Goal: Task Accomplishment & Management: Manage account settings

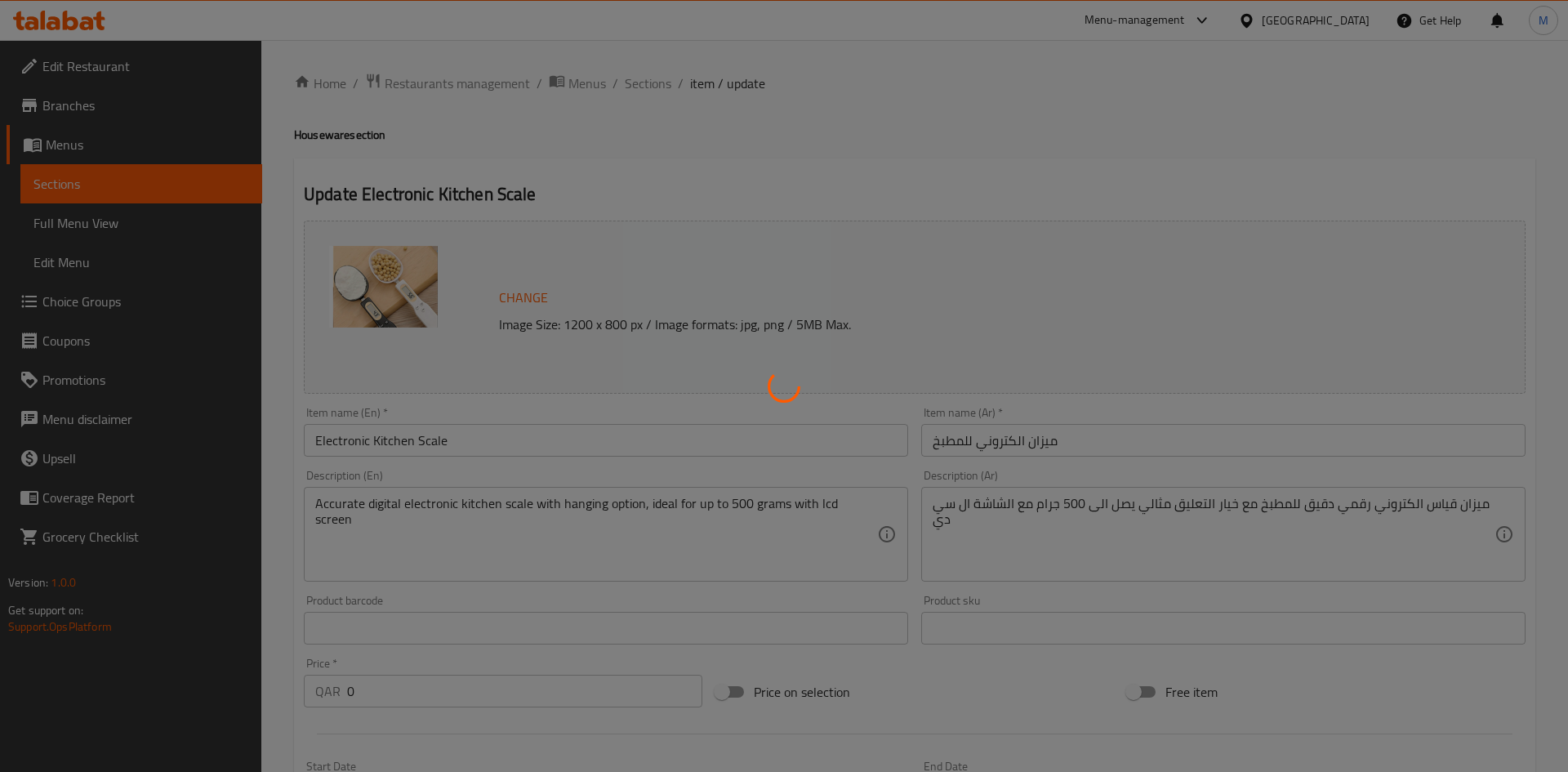
type input "ادوات منزلية"
type input "1"
type input "ادوات منزلية"
type input "1"
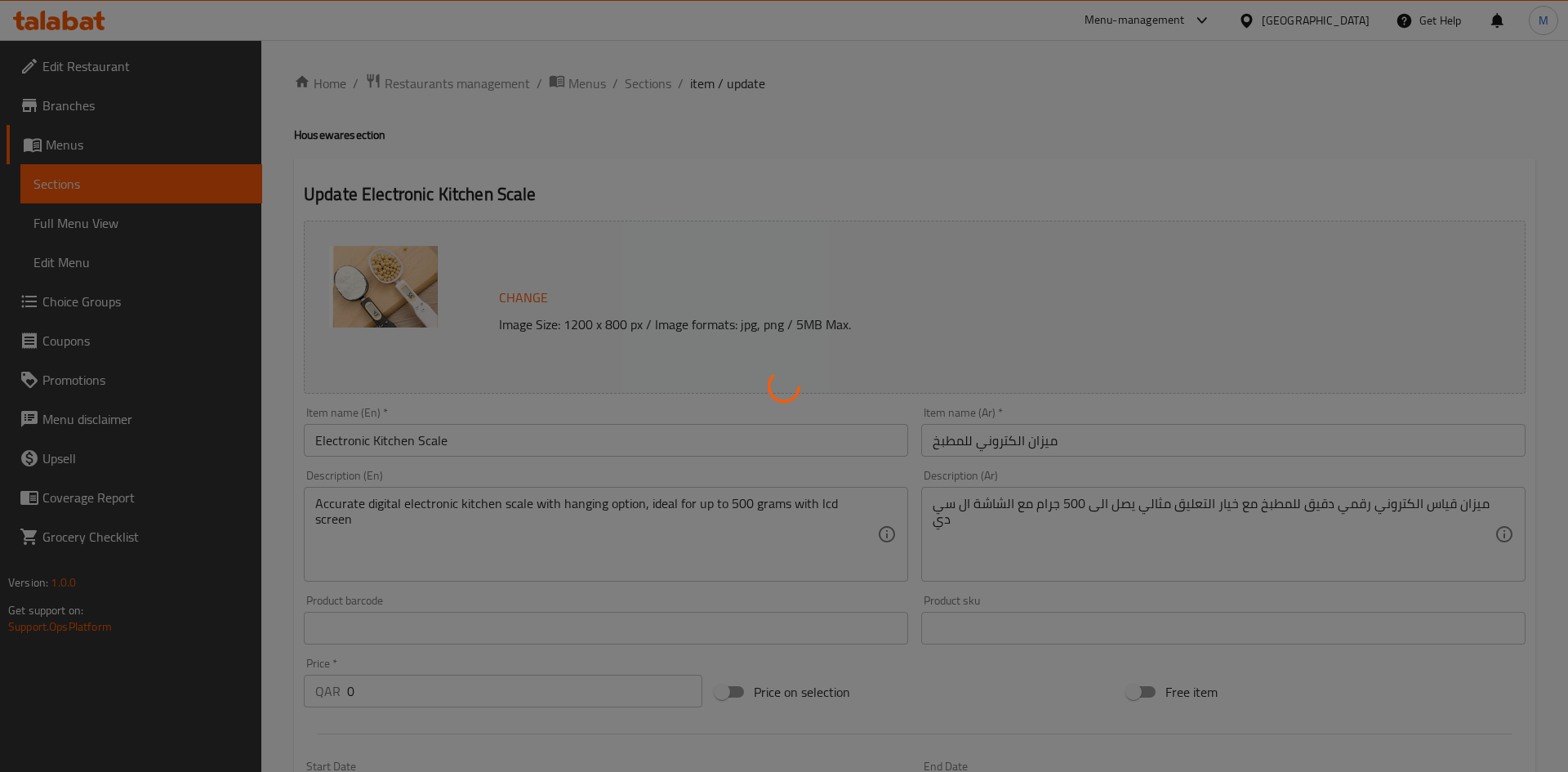
type input "1"
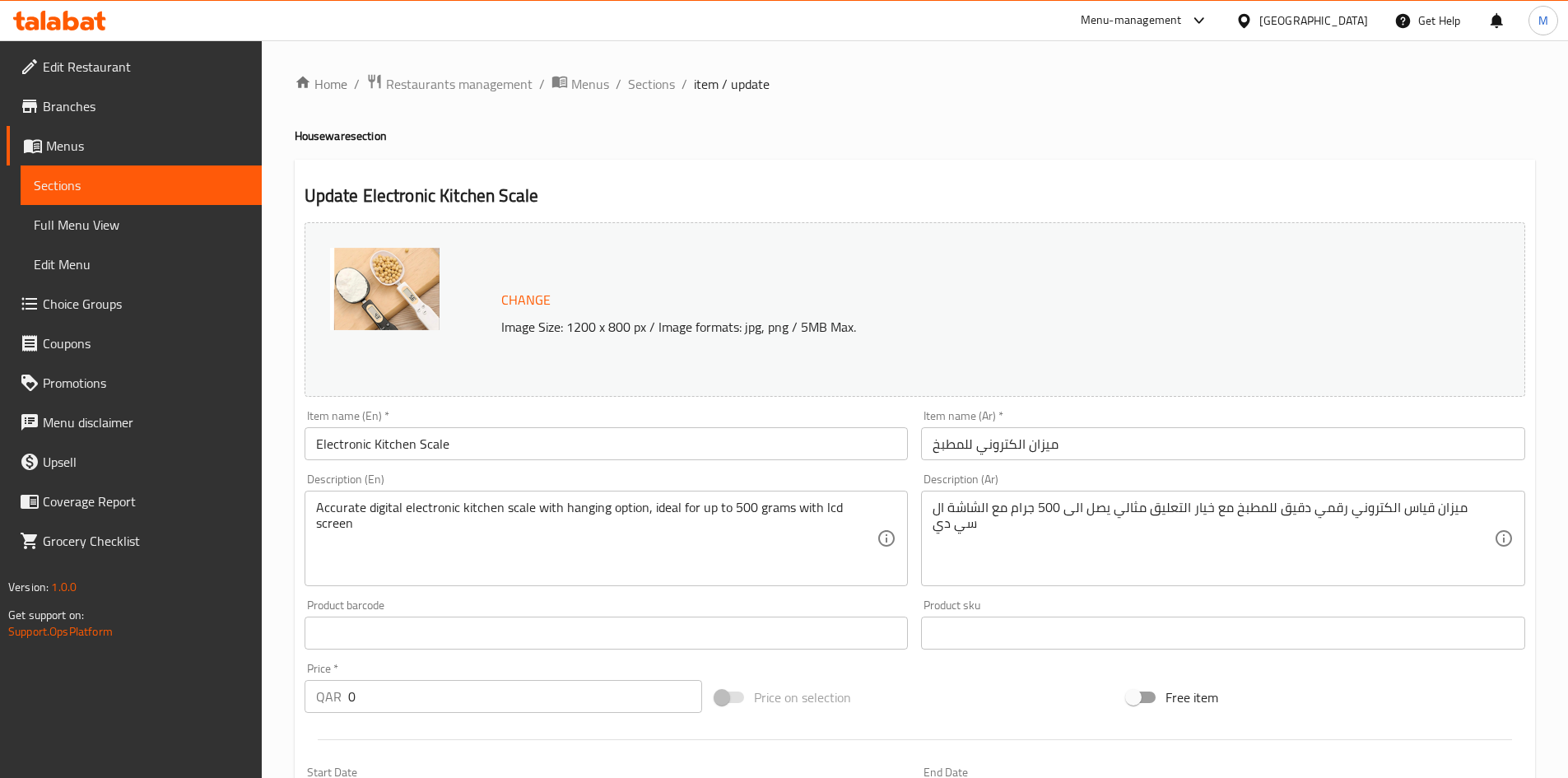
click at [1365, 25] on div "Qatar" at bounding box center [1314, 21] width 109 height 18
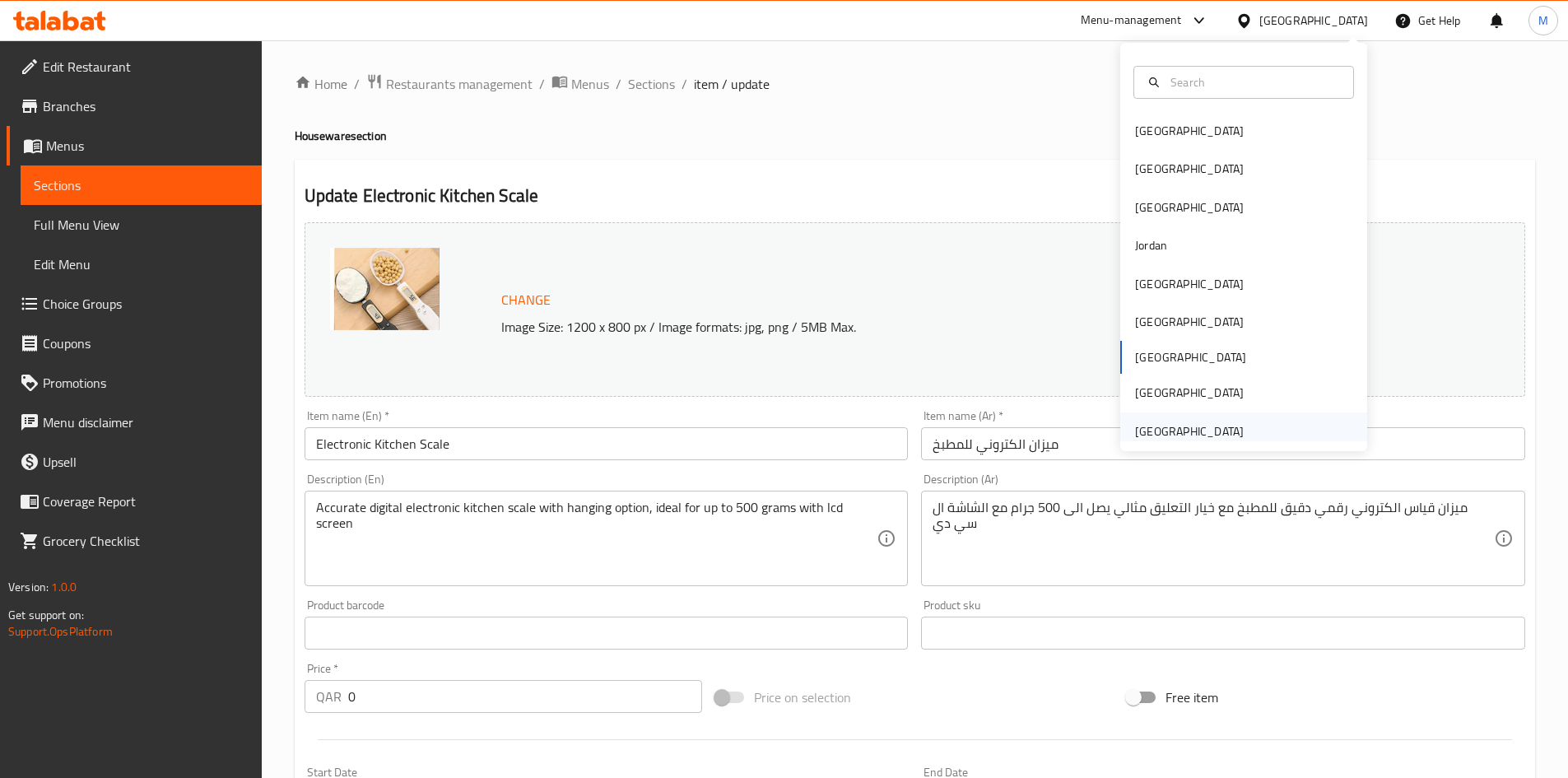
click at [1218, 432] on div "[GEOGRAPHIC_DATA]" at bounding box center [1190, 432] width 109 height 18
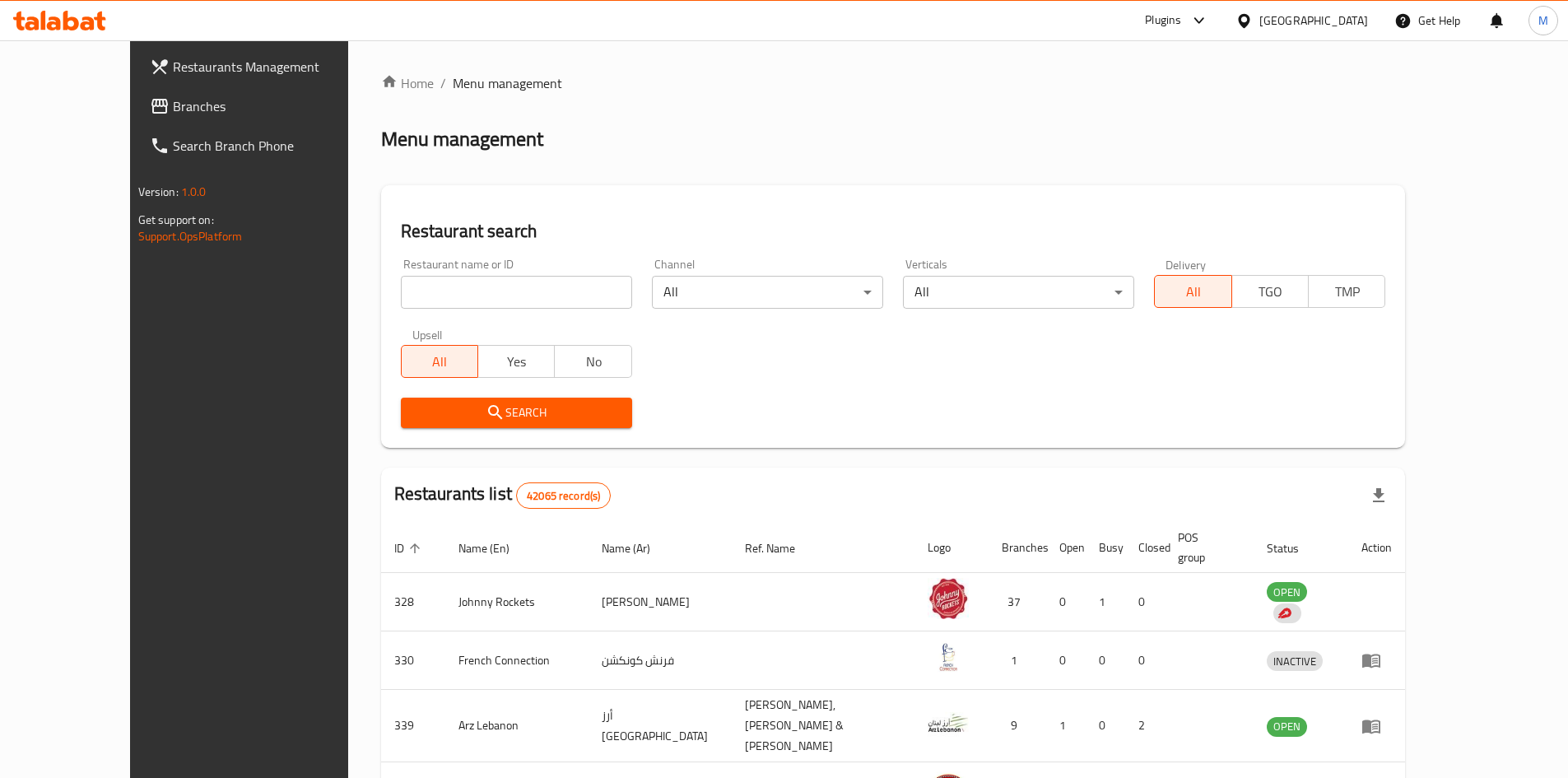
click at [60, 33] on div at bounding box center [60, 20] width 119 height 33
click at [59, 23] on icon at bounding box center [54, 23] width 14 height 14
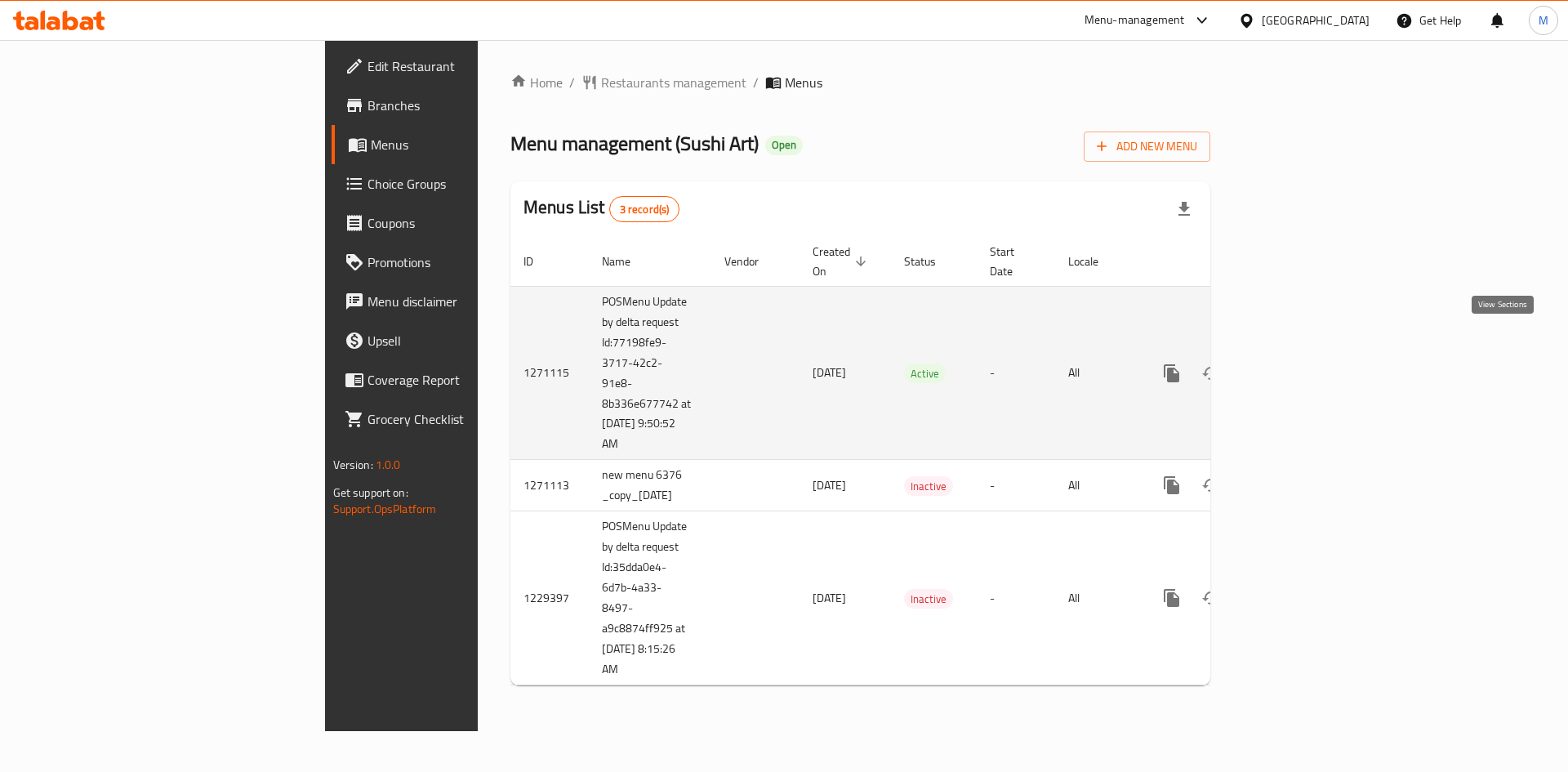
click at [1299, 364] on icon "enhanced table" at bounding box center [1289, 374] width 20 height 20
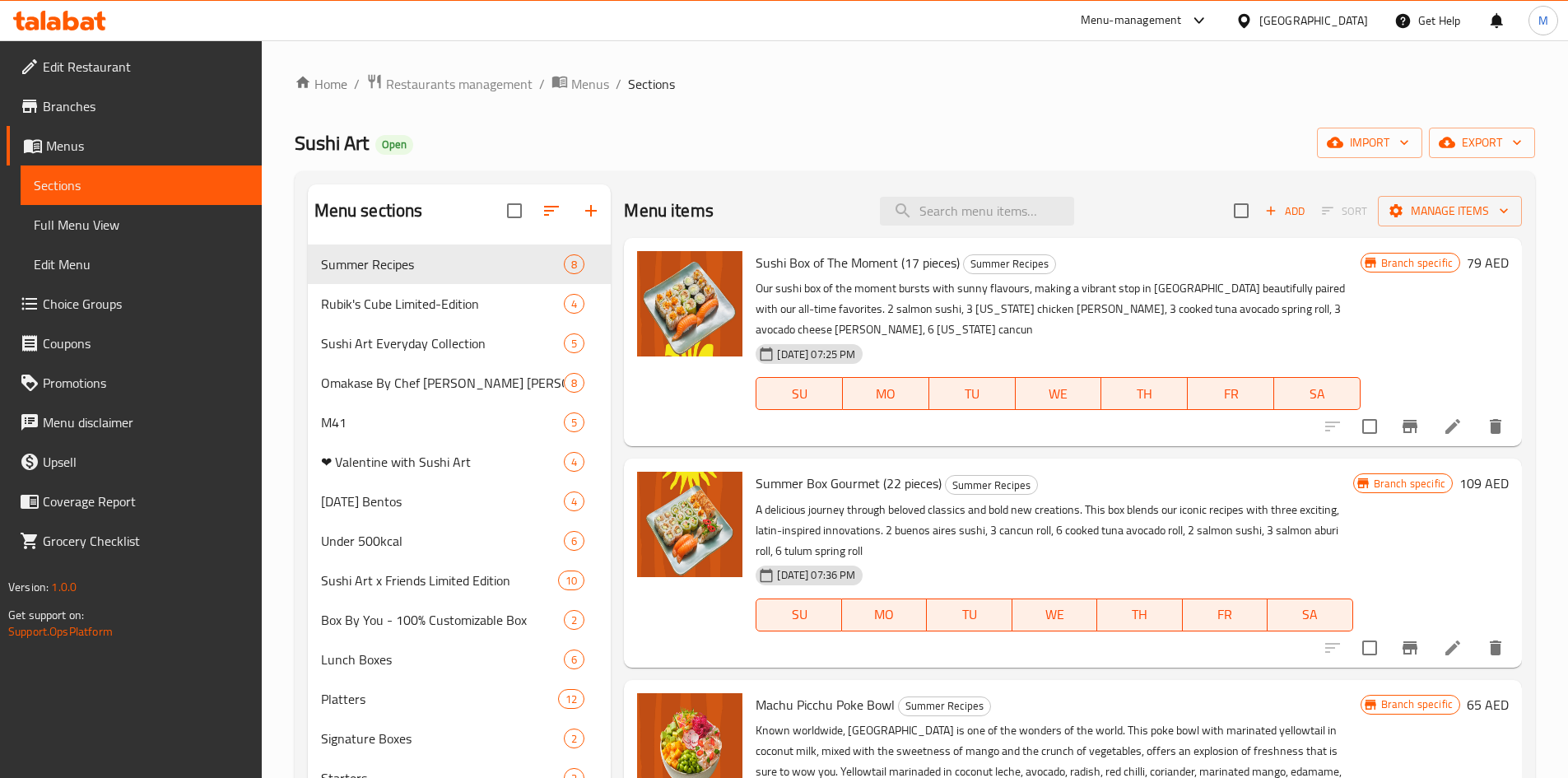
click at [121, 309] on span "Choice Groups" at bounding box center [145, 303] width 205 height 20
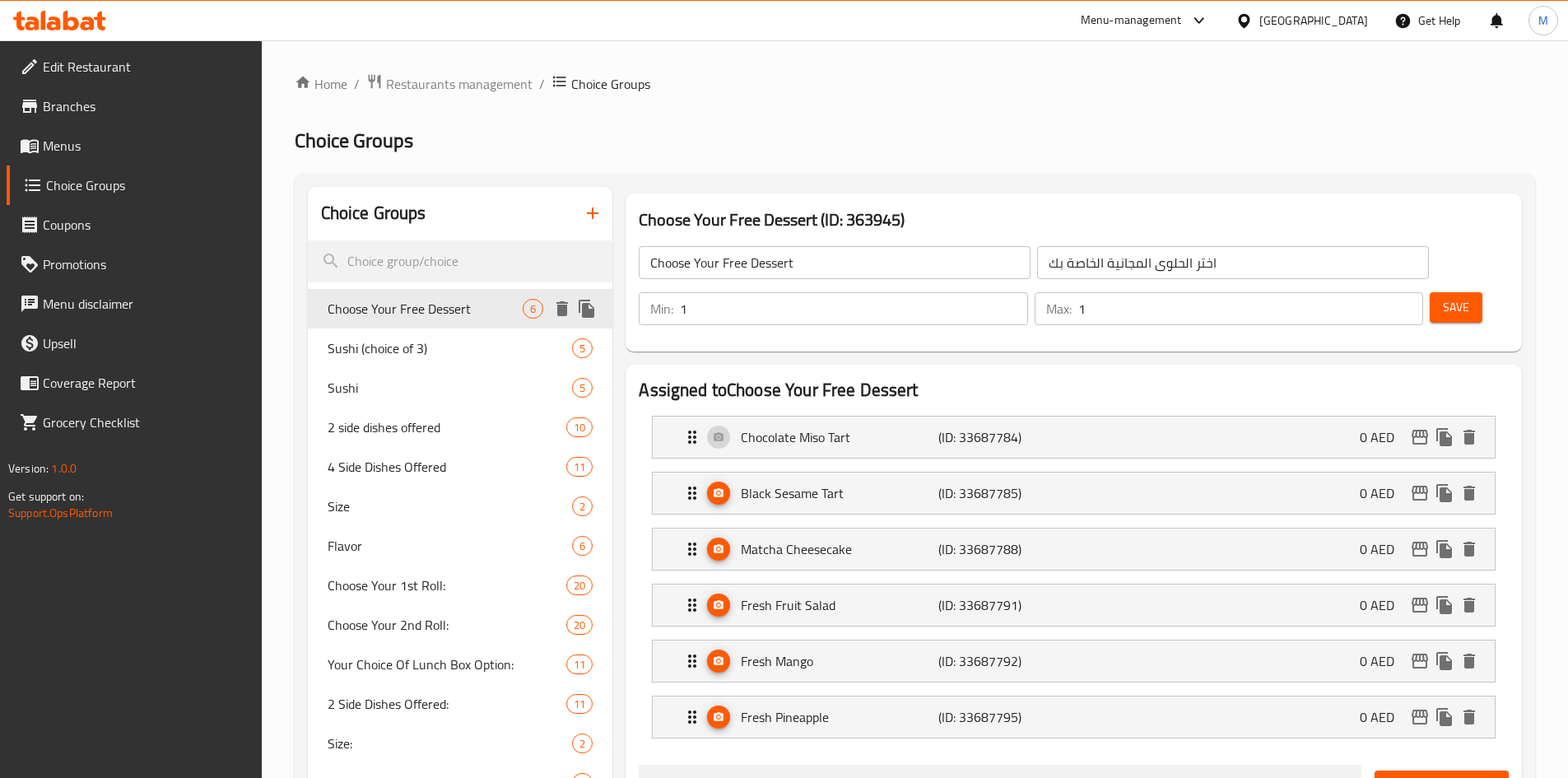
click at [386, 338] on span "Sushi (choice of 3)" at bounding box center [450, 348] width 246 height 20
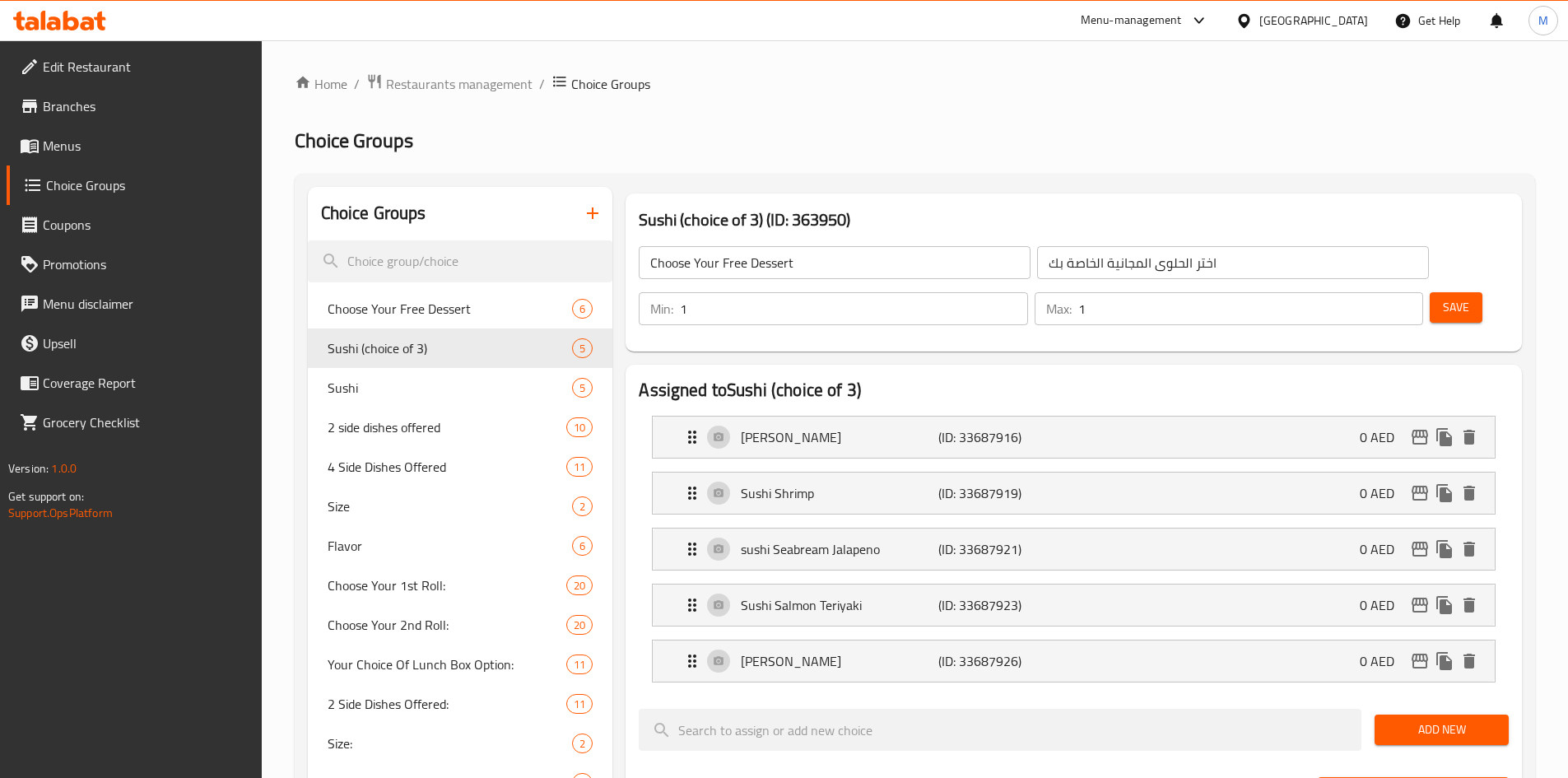
type input "Sushi (choice of 3)"
type input "3"
click at [96, 23] on icon at bounding box center [60, 21] width 93 height 20
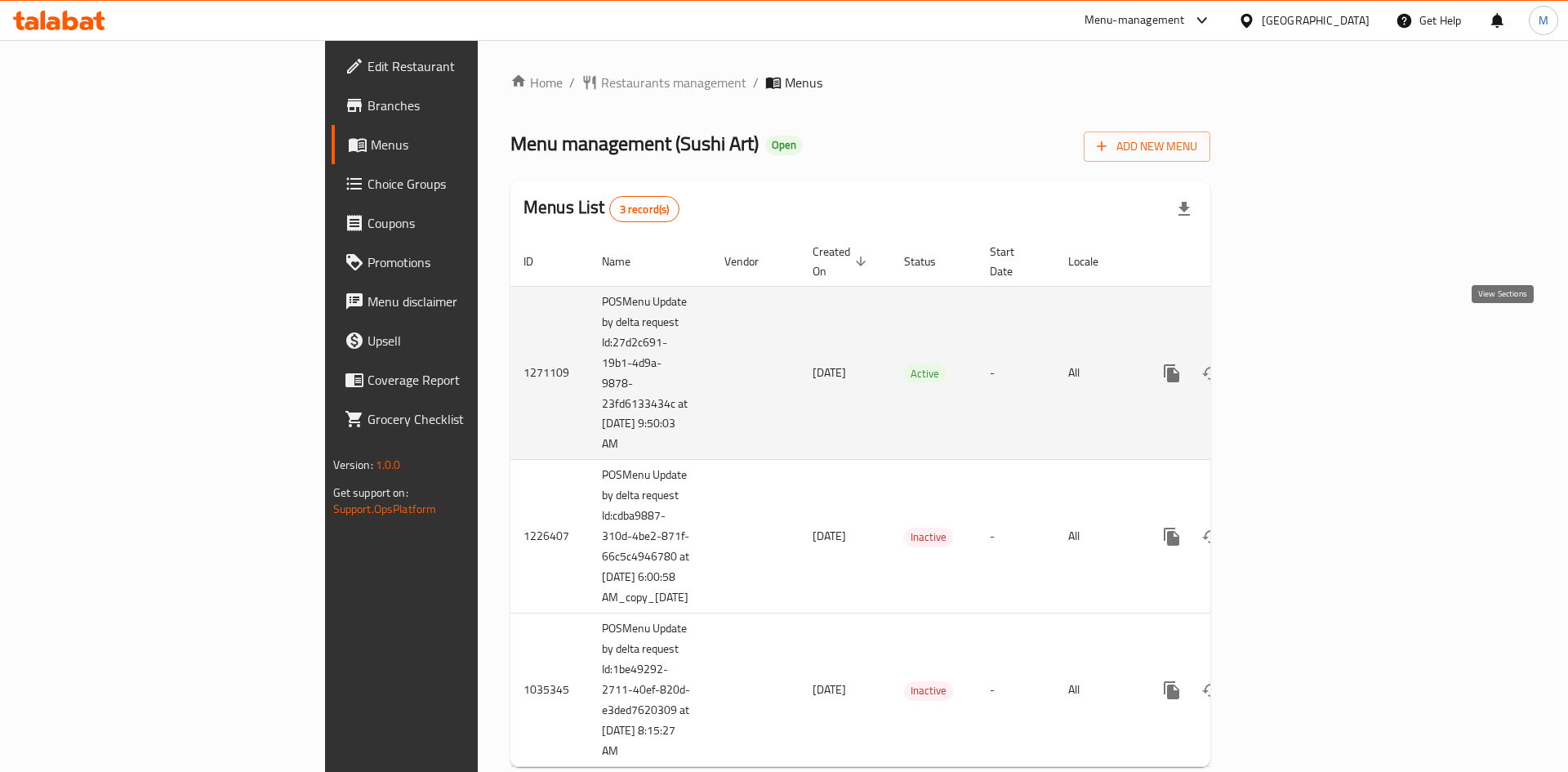
click at [1299, 364] on icon "enhanced table" at bounding box center [1289, 374] width 20 height 20
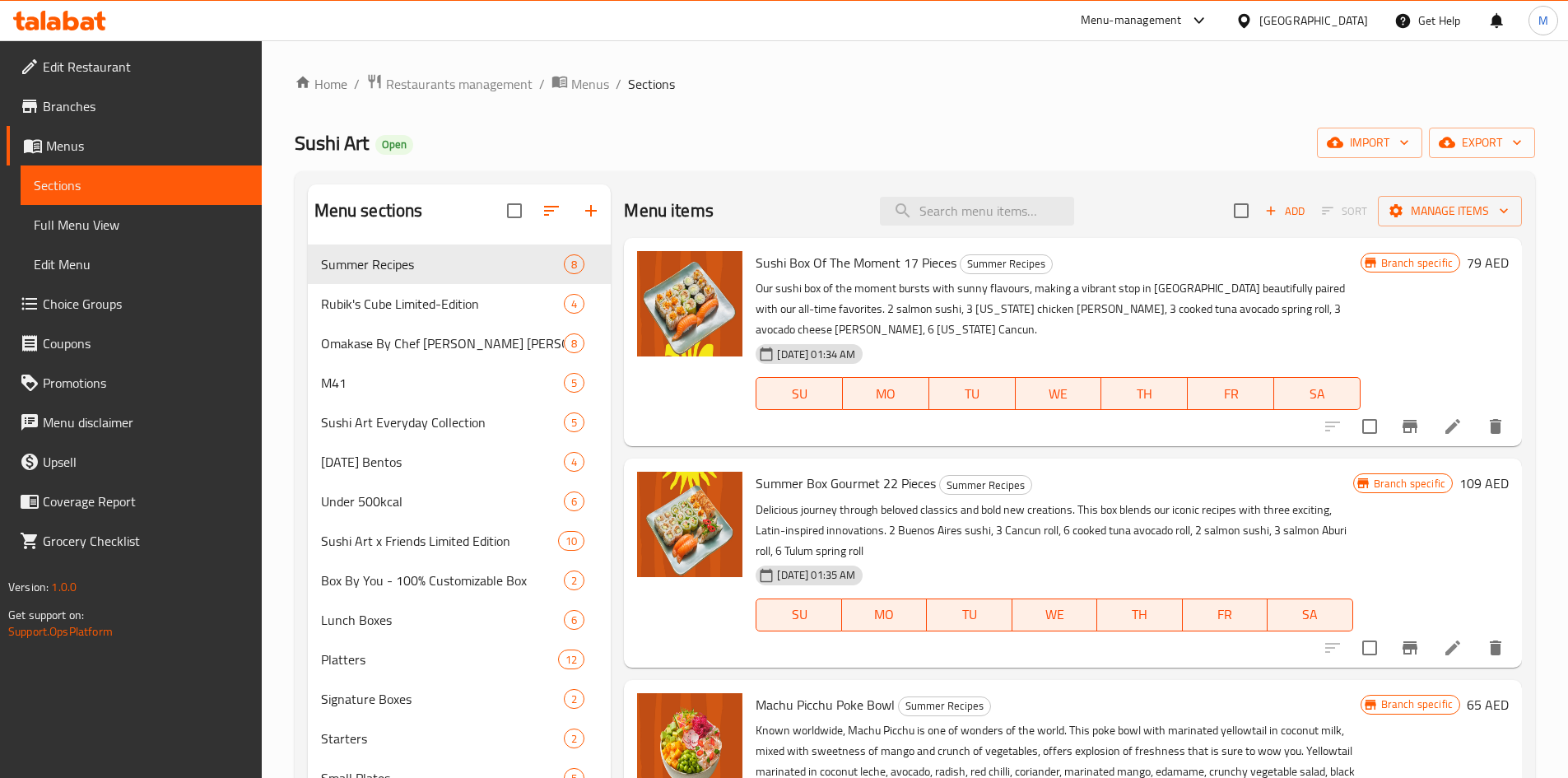
click at [119, 311] on span "Choice Groups" at bounding box center [145, 303] width 205 height 20
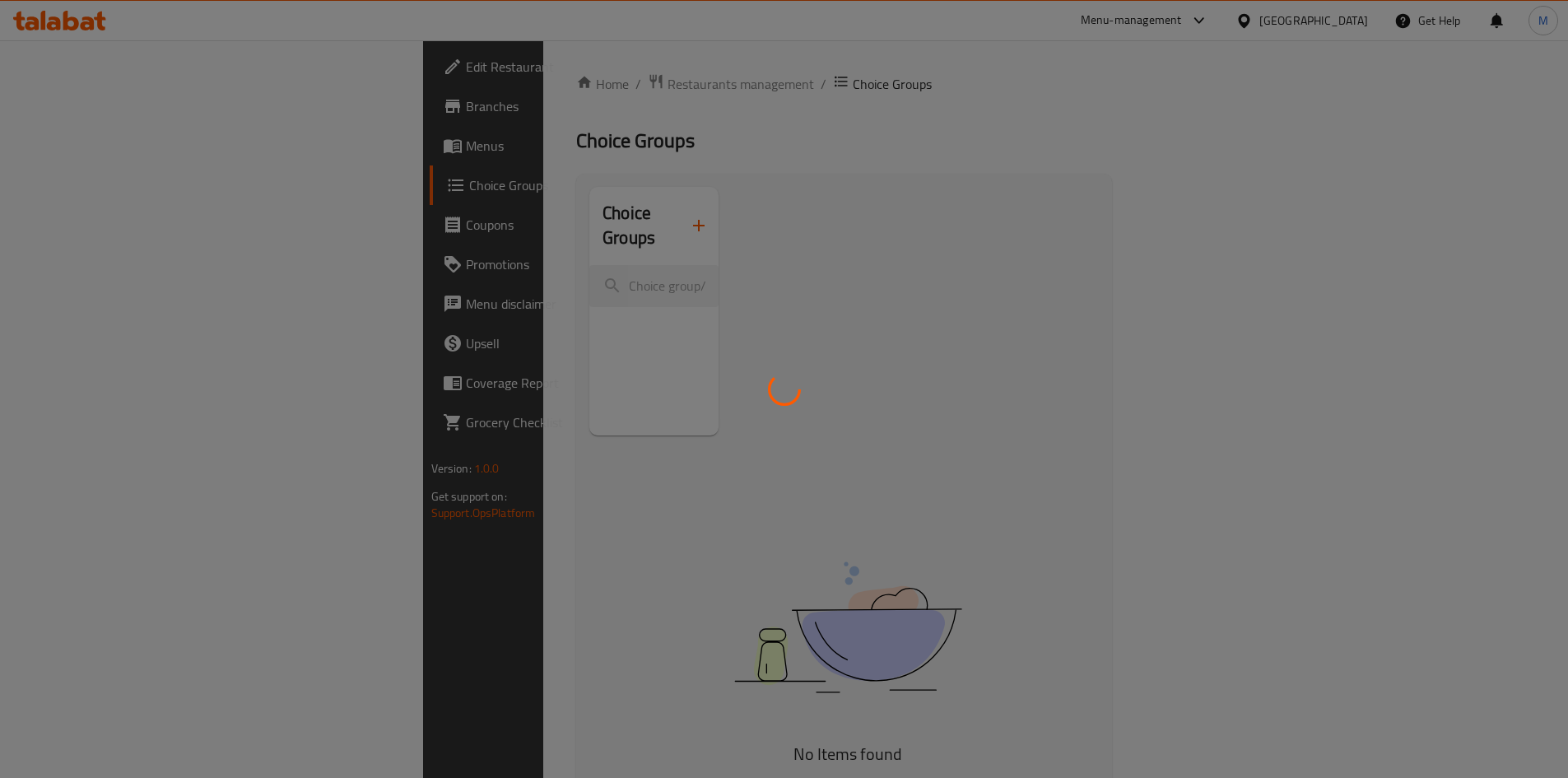
scroll to position [82, 0]
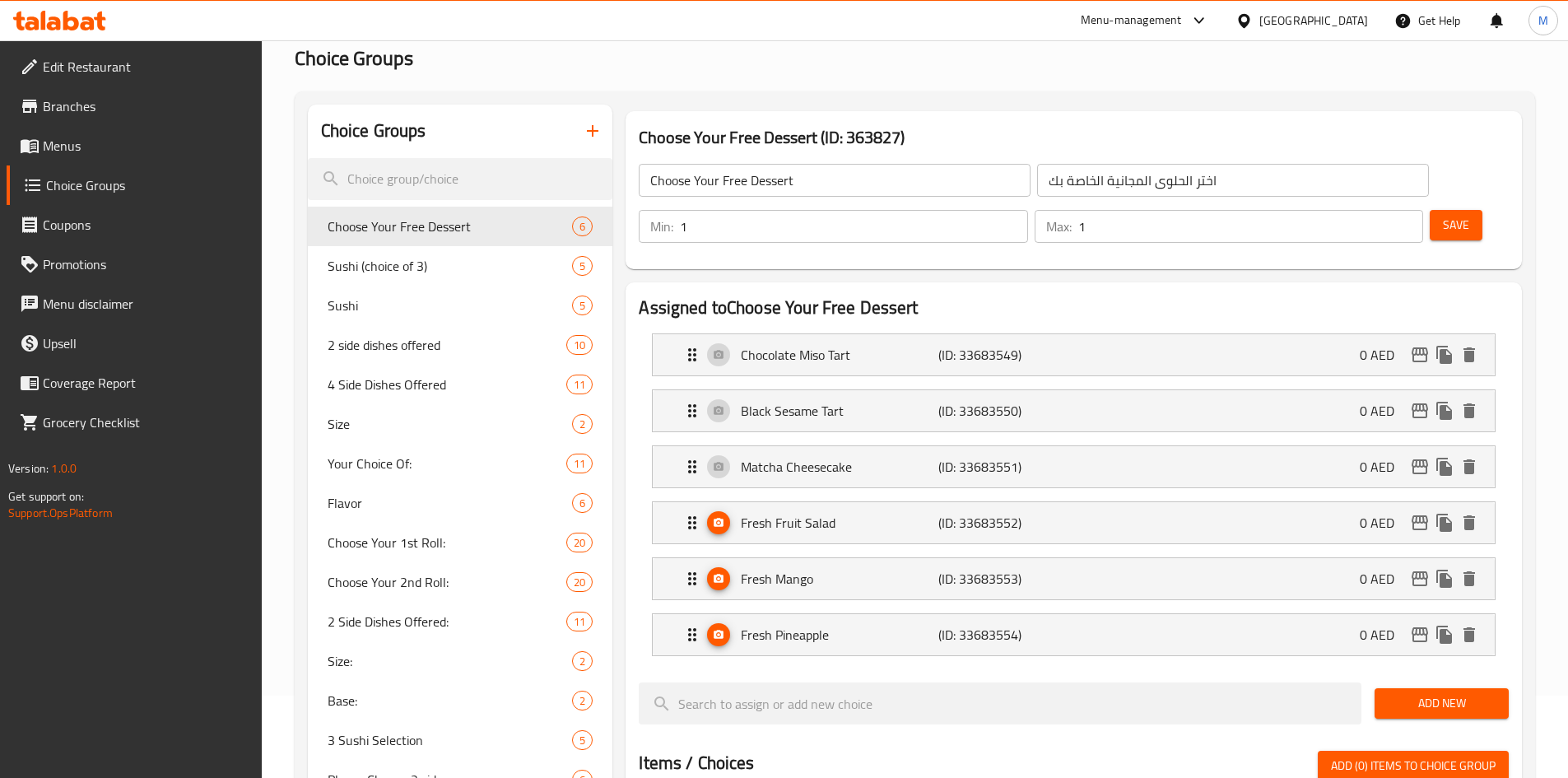
click at [80, 20] on icon at bounding box center [60, 21] width 93 height 20
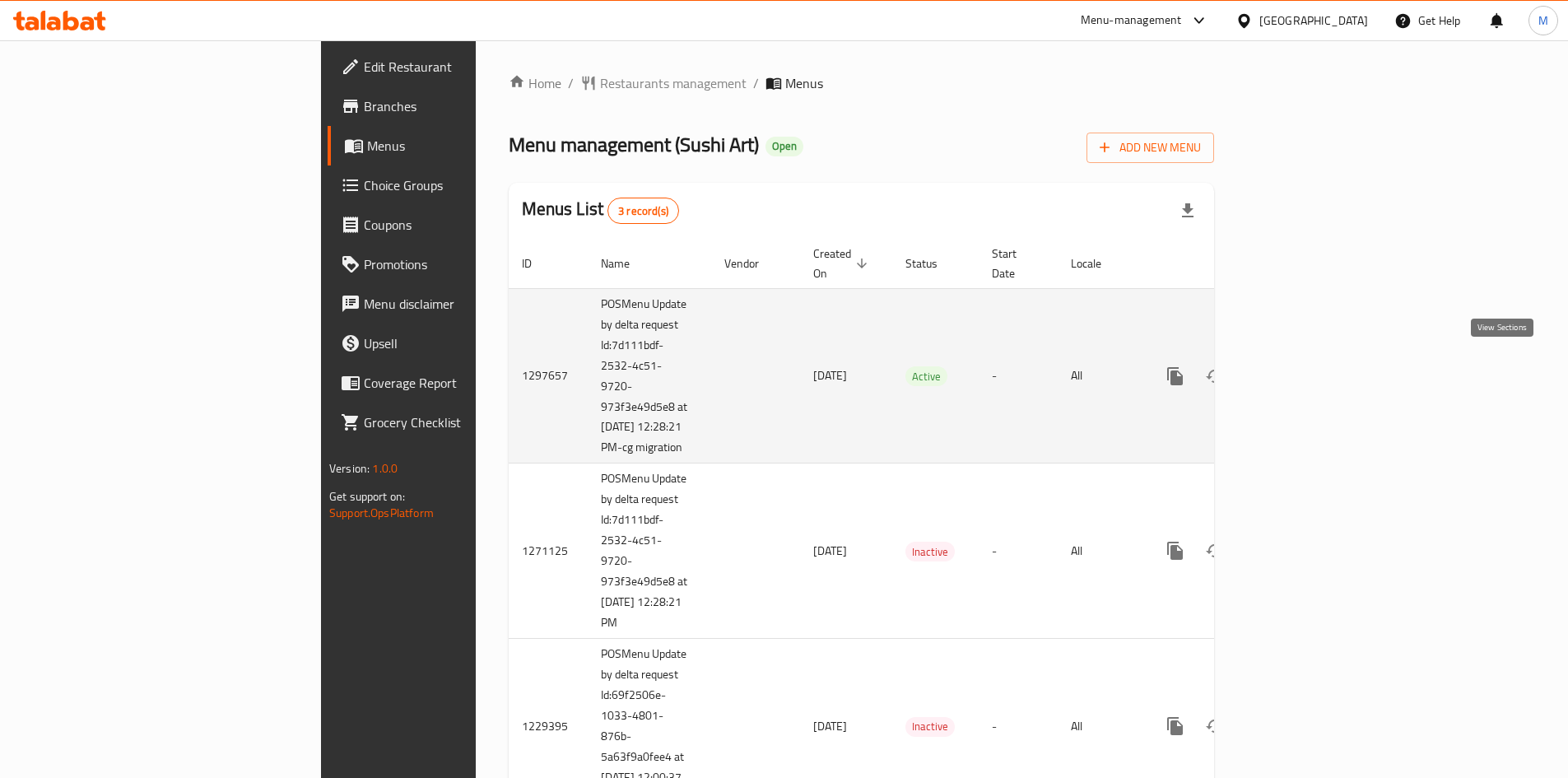
click at [1314, 380] on link "enhanced table" at bounding box center [1294, 376] width 39 height 39
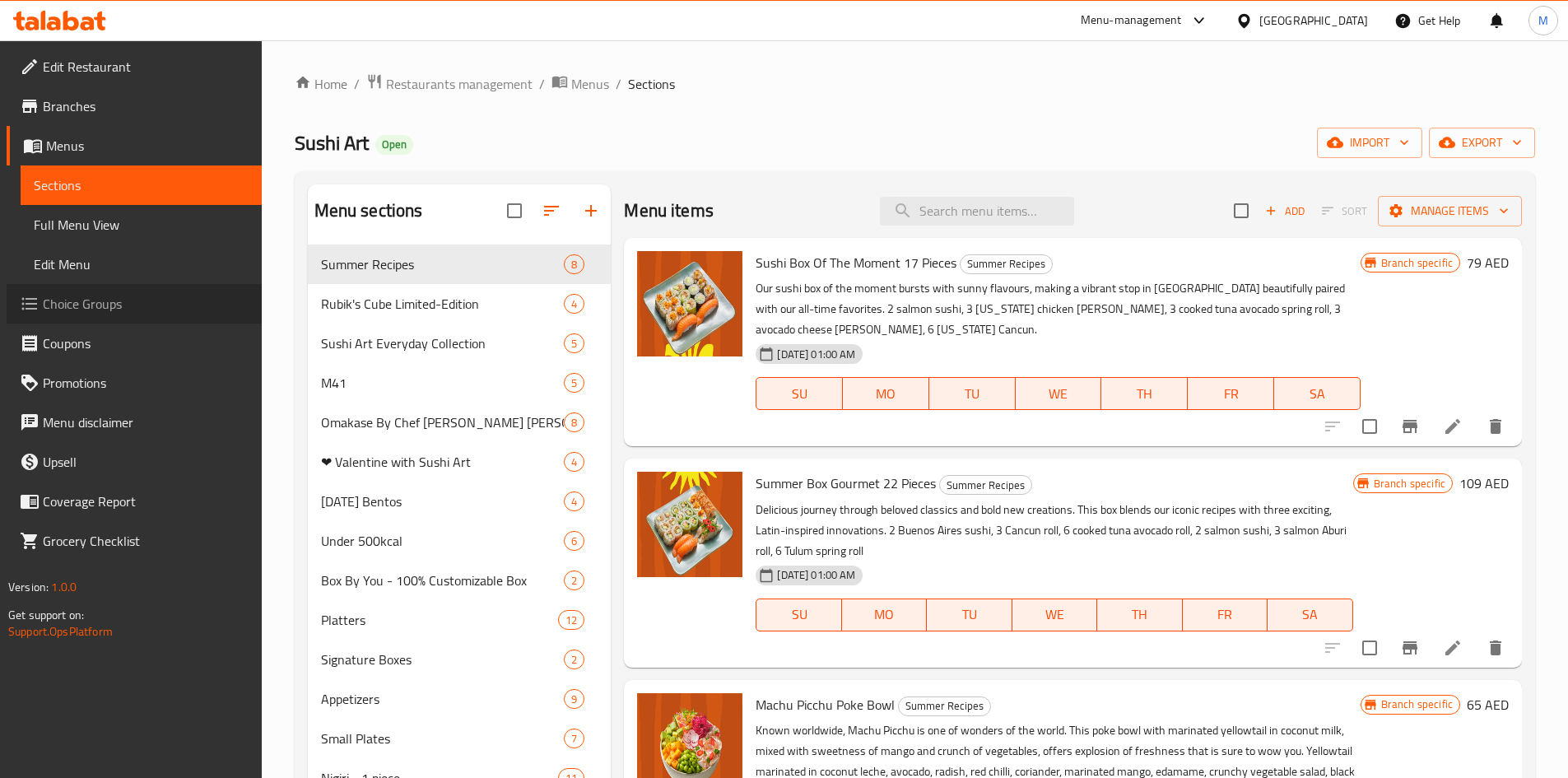
click at [123, 296] on span "Choice Groups" at bounding box center [145, 303] width 205 height 20
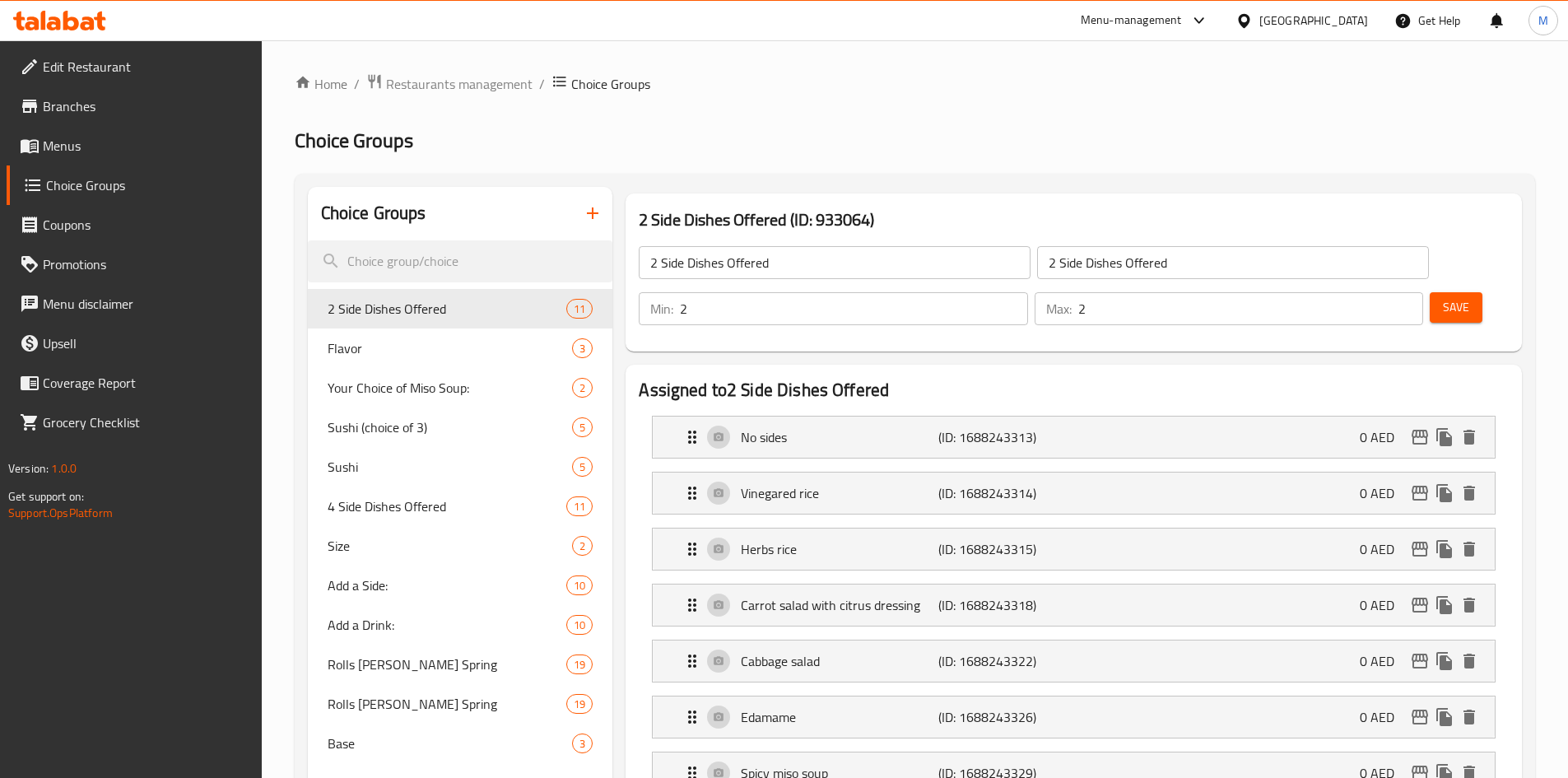
click at [98, 28] on icon at bounding box center [60, 21] width 93 height 20
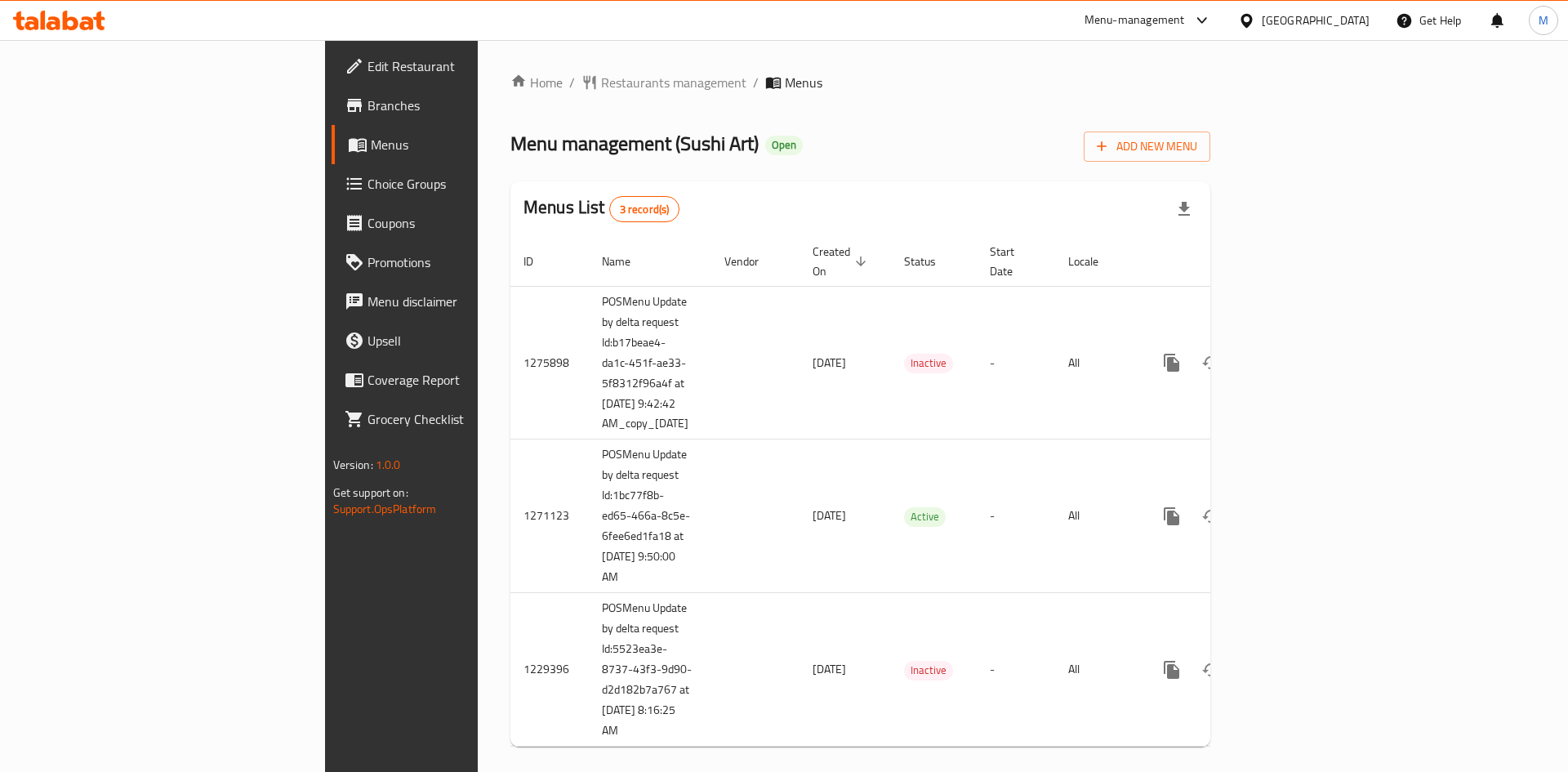
click at [368, 189] on span "Choice Groups" at bounding box center [471, 184] width 206 height 20
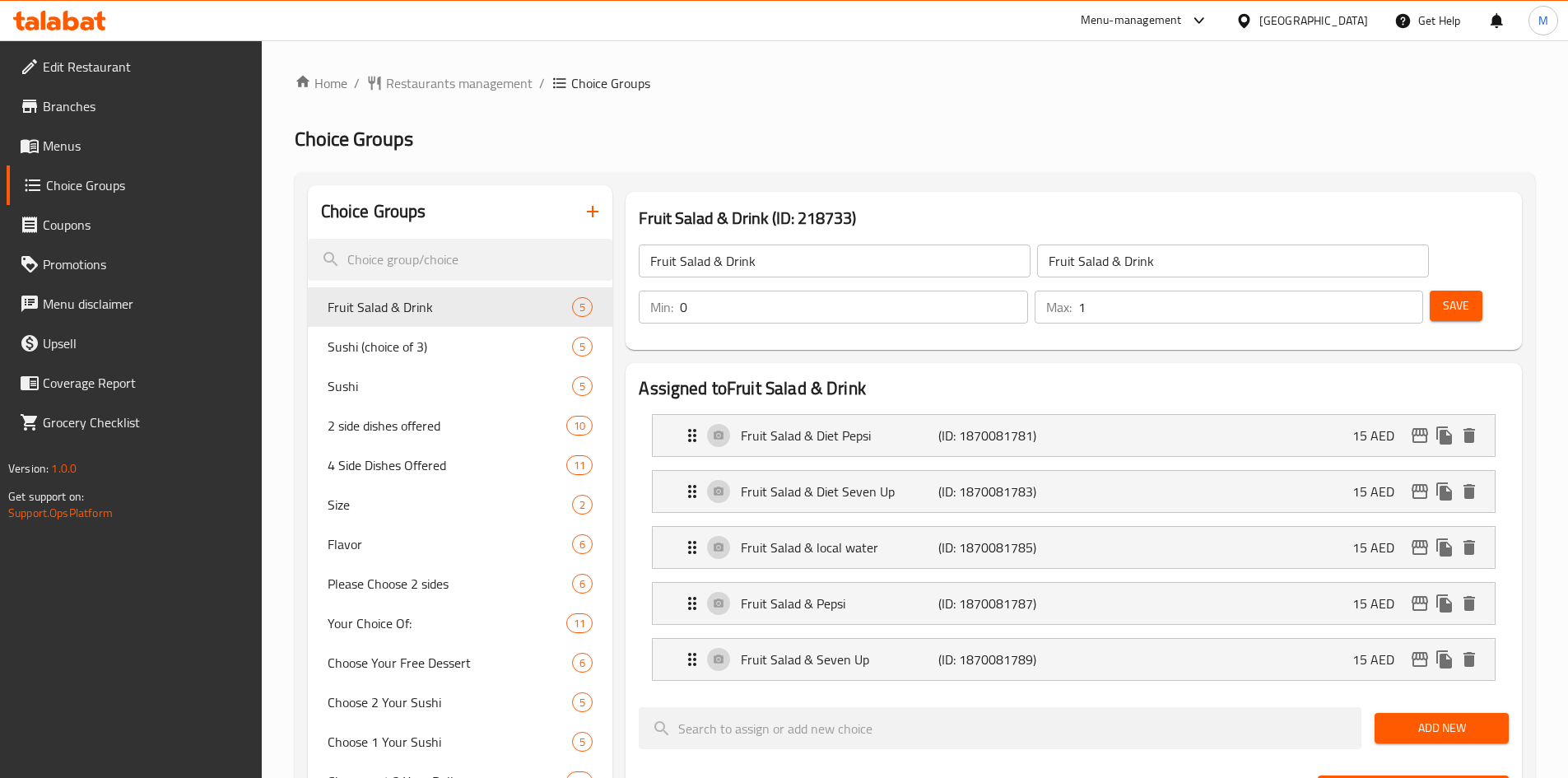
click at [77, 24] on icon at bounding box center [71, 21] width 16 height 20
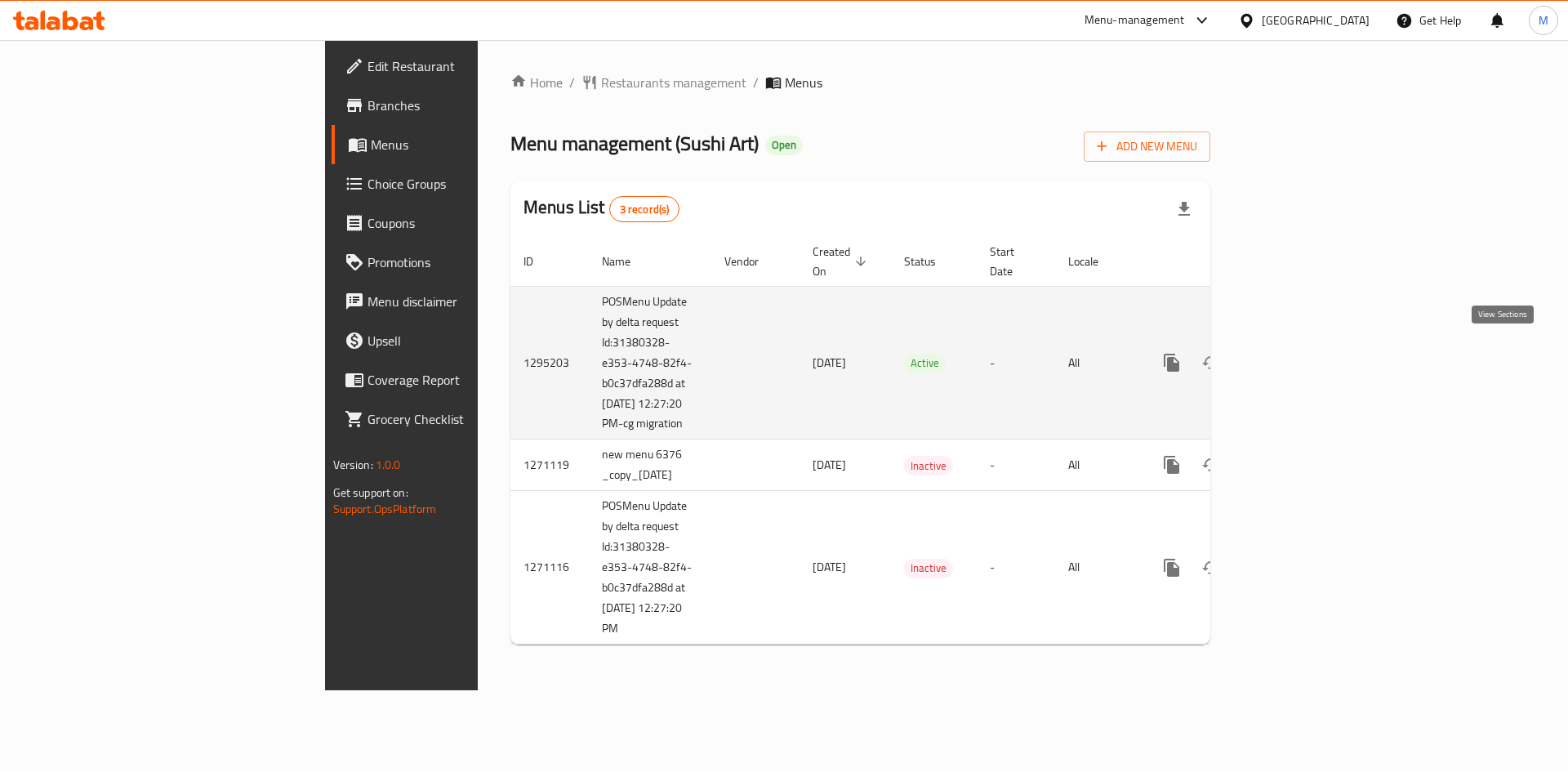
click at [1309, 365] on link "enhanced table" at bounding box center [1289, 362] width 39 height 39
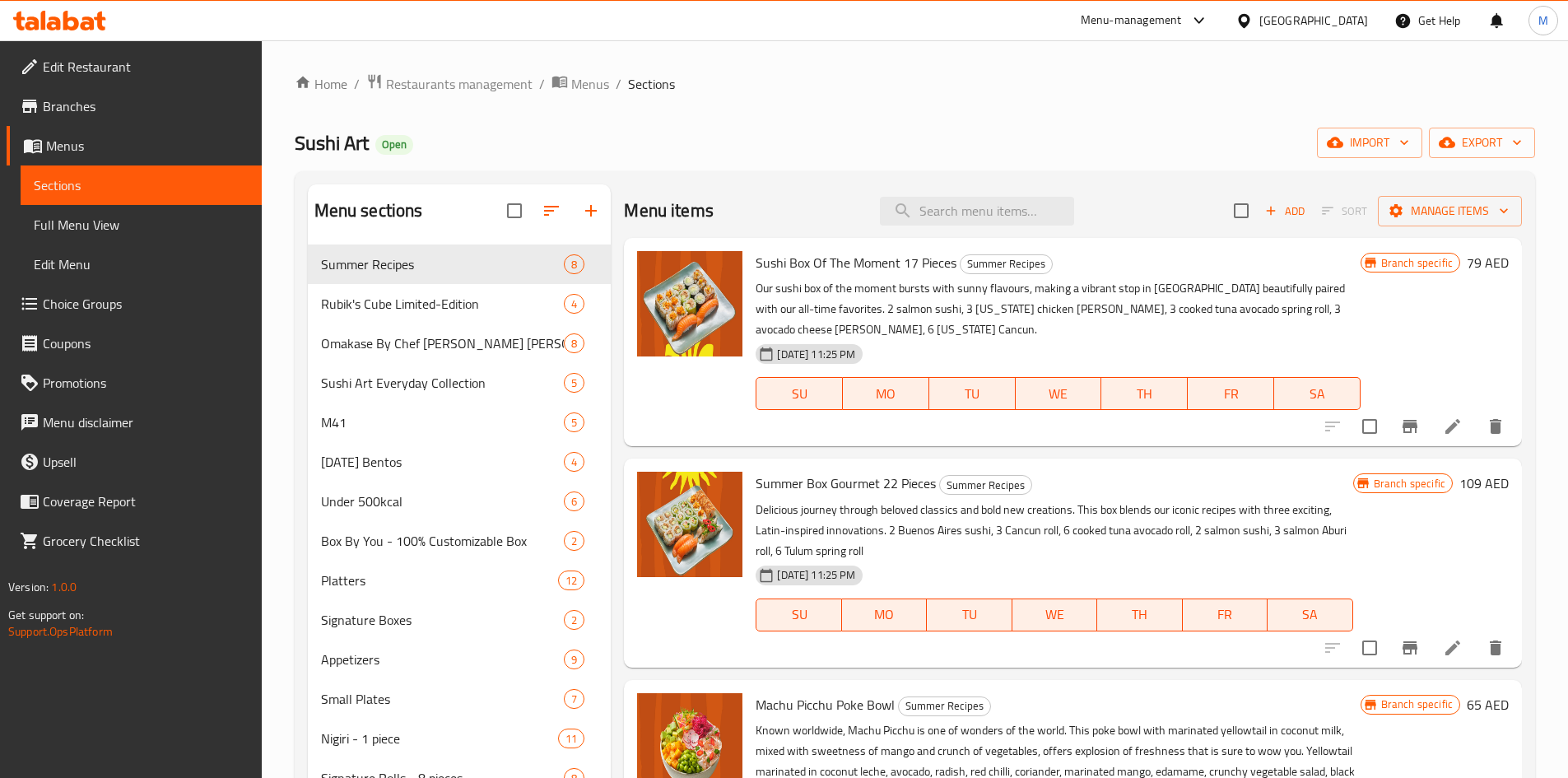
click at [126, 296] on span "Choice Groups" at bounding box center [145, 303] width 205 height 20
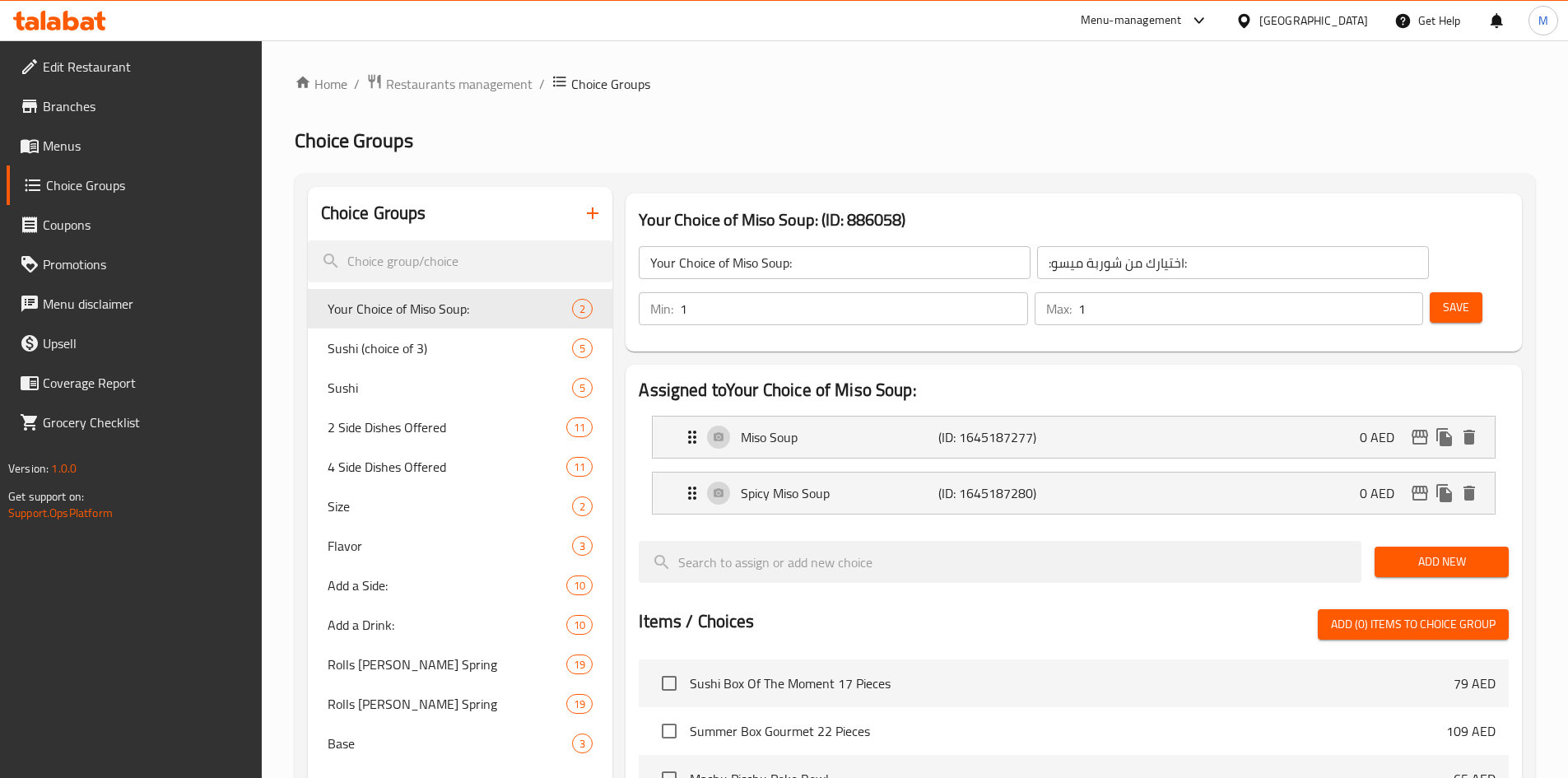
click at [46, 13] on icon at bounding box center [60, 21] width 93 height 20
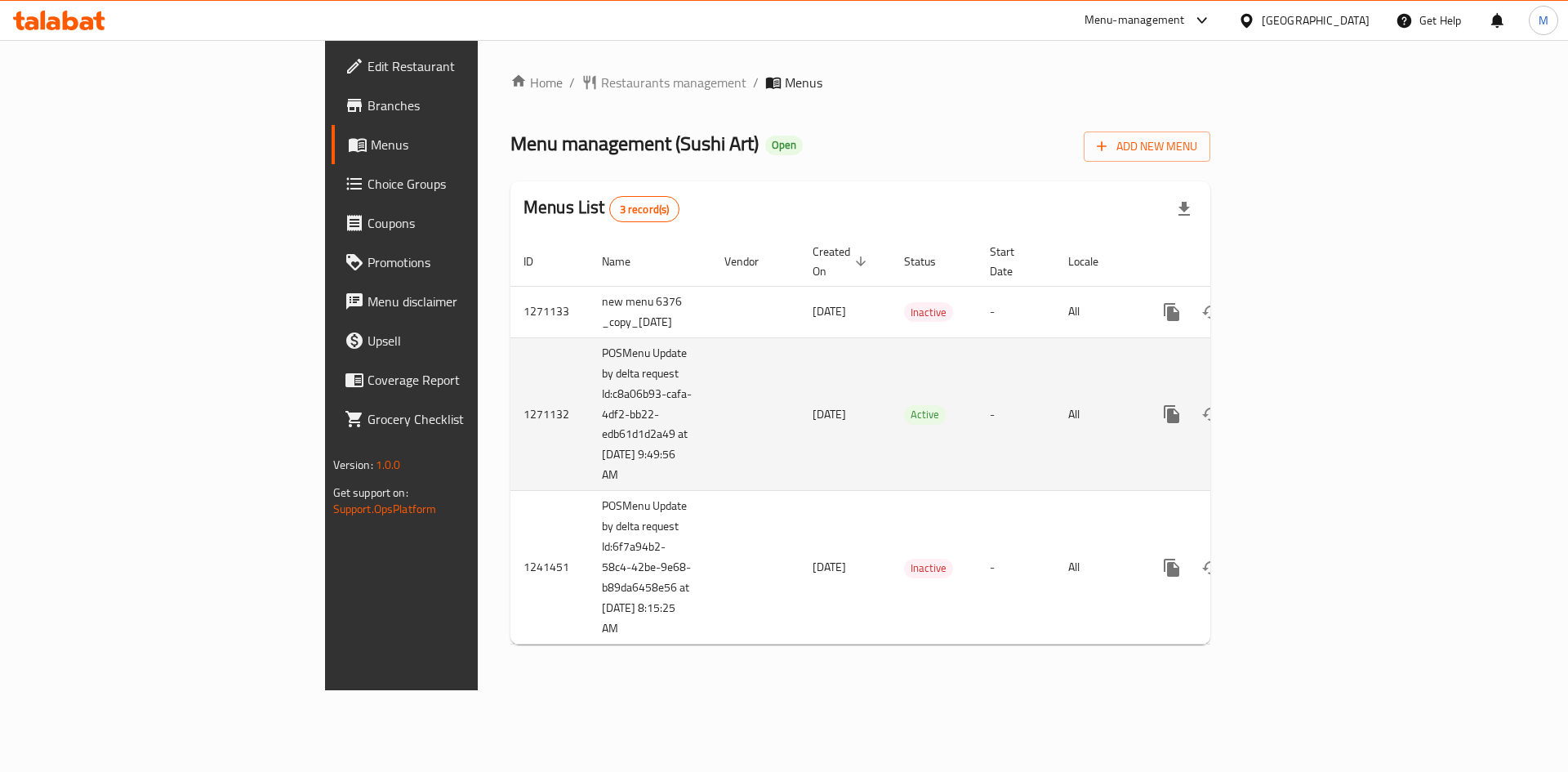
click at [1309, 401] on link "enhanced table" at bounding box center [1289, 413] width 39 height 39
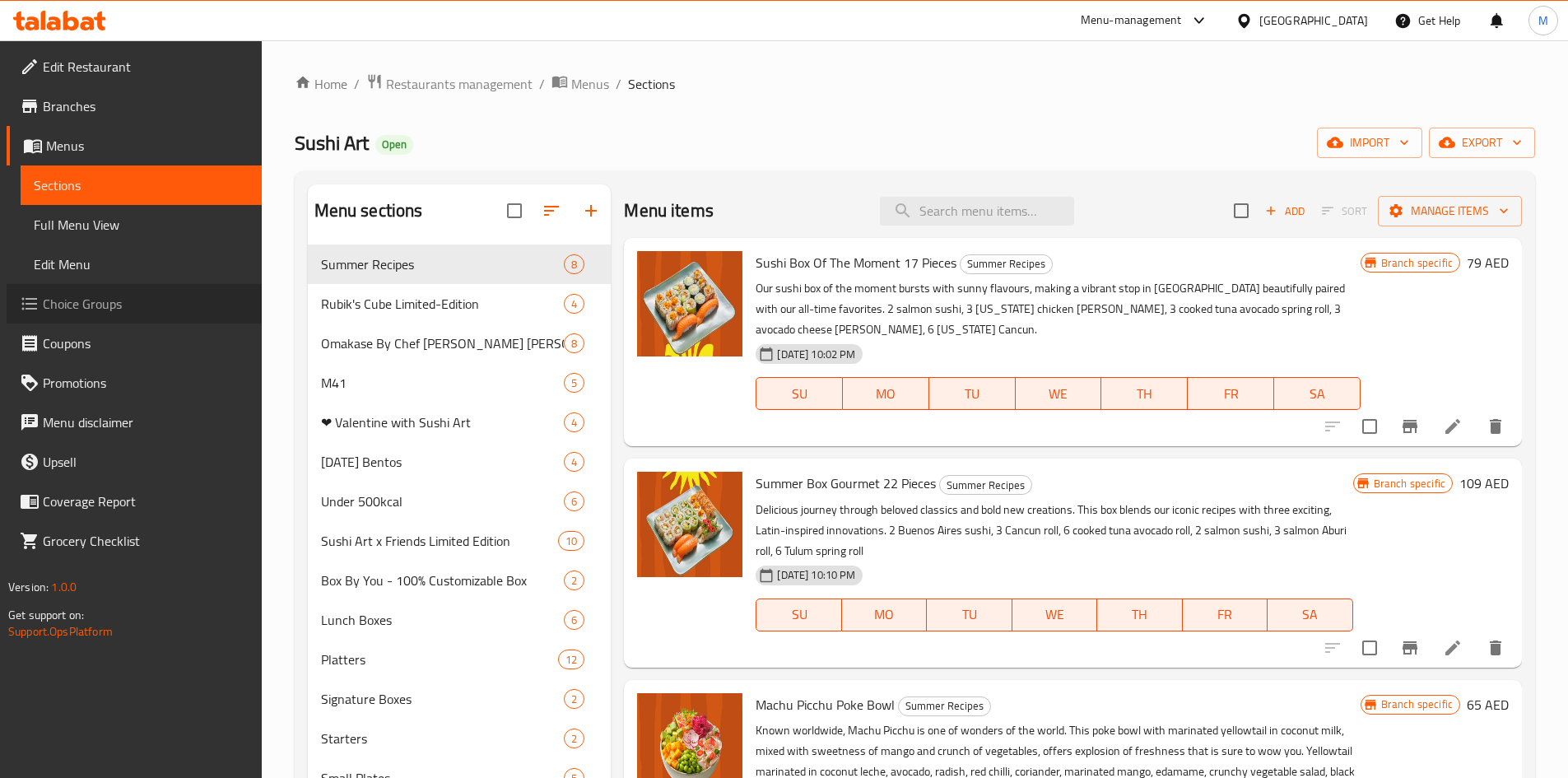
click at [91, 312] on span "Choice Groups" at bounding box center [145, 303] width 205 height 20
